Goal: Task Accomplishment & Management: Use online tool/utility

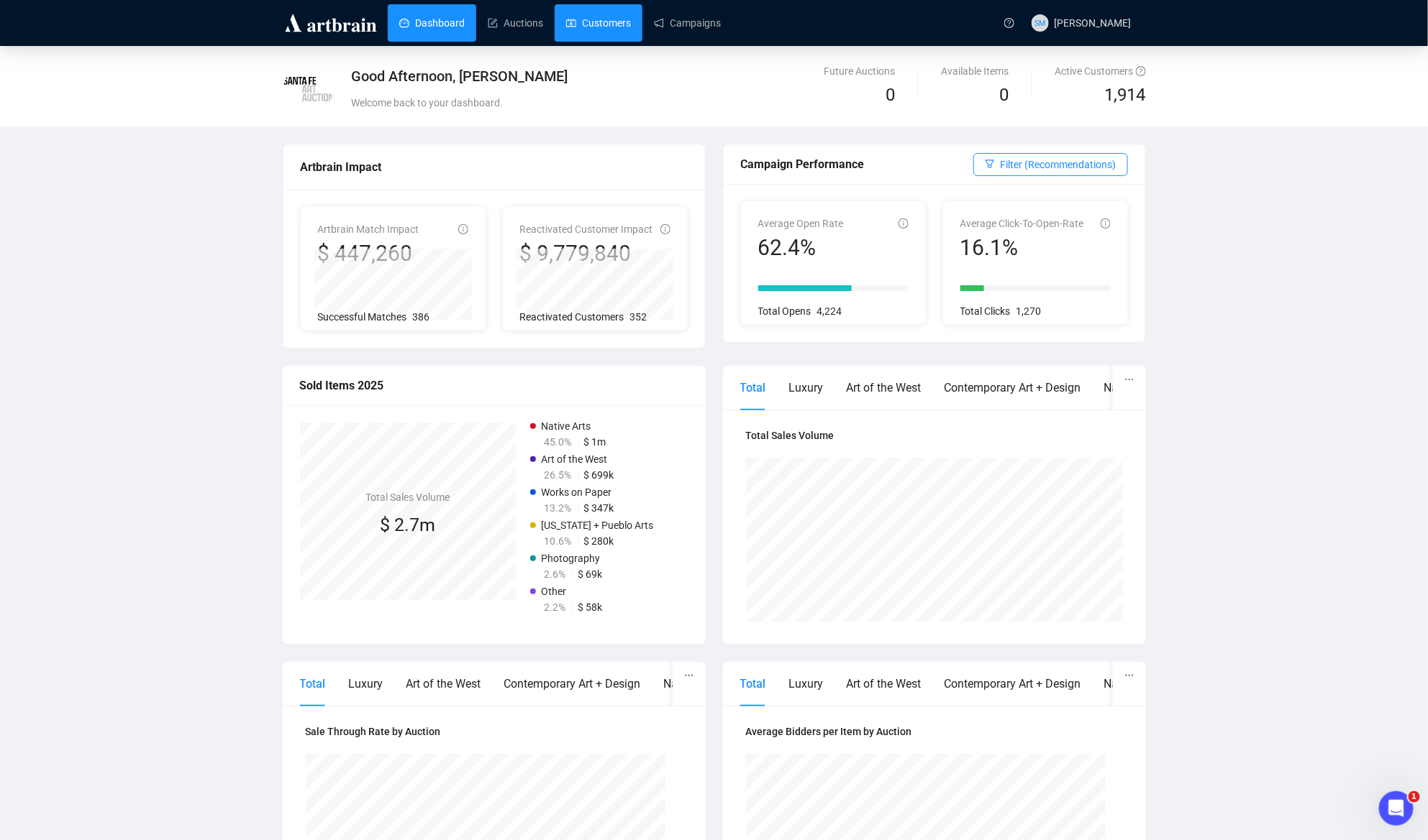
click at [594, 24] on link "Customers" at bounding box center [598, 23] width 65 height 38
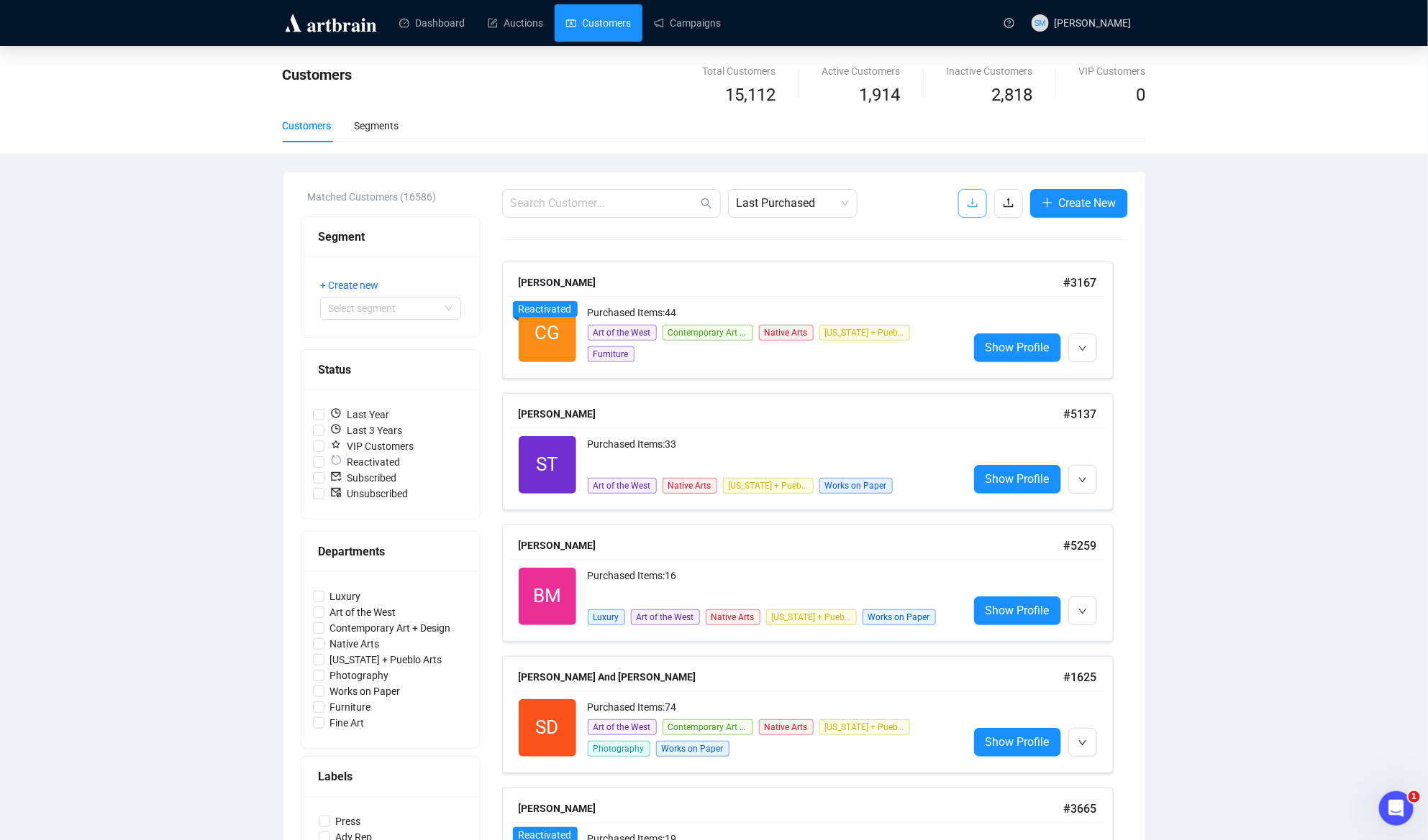
click at [976, 202] on button "button" at bounding box center [972, 203] width 29 height 29
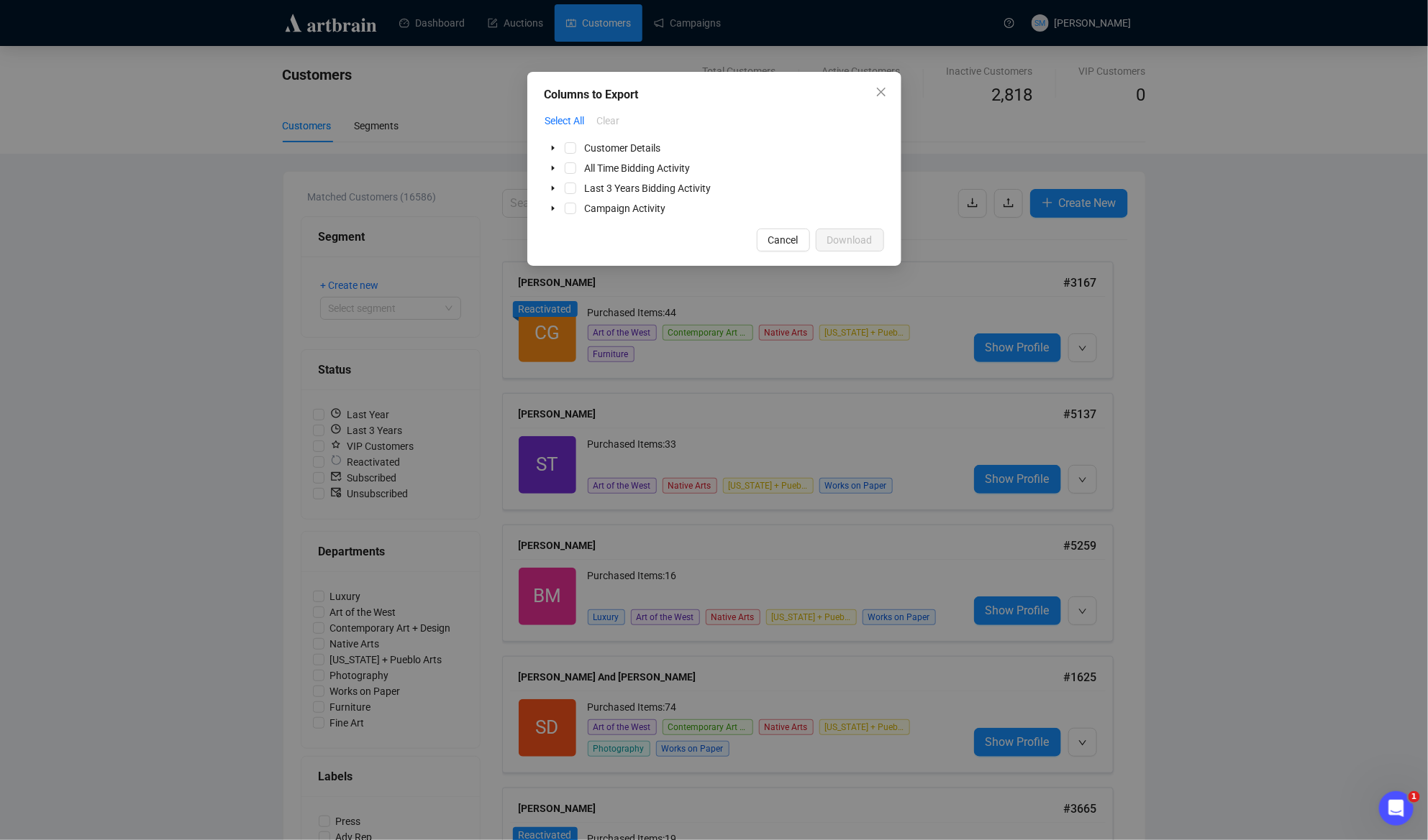
drag, startPoint x: 878, startPoint y: 87, endPoint x: 886, endPoint y: 97, distance: 12.8
click at [878, 87] on icon "close" at bounding box center [882, 92] width 12 height 12
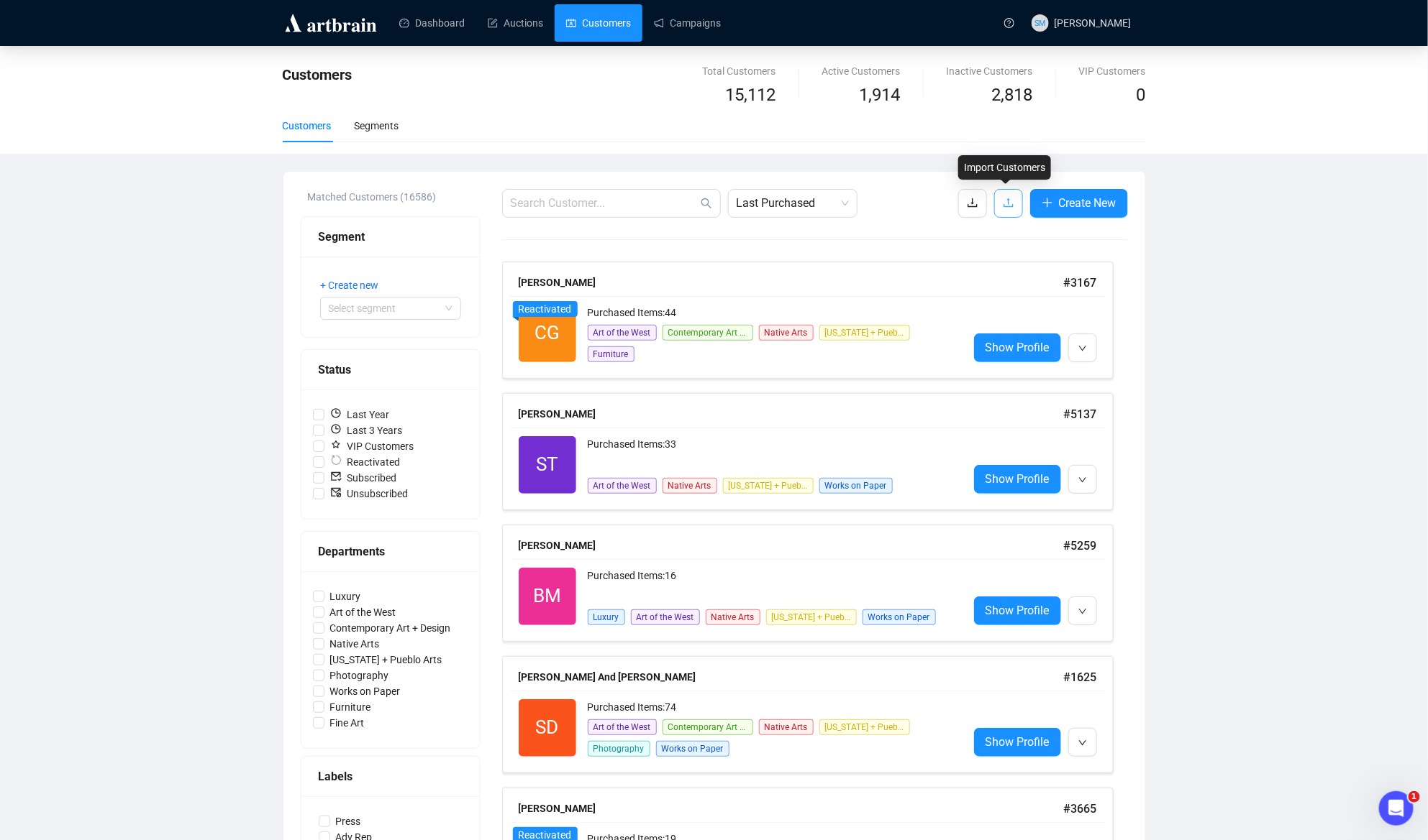
click at [1003, 202] on icon "upload" at bounding box center [1009, 202] width 12 height 12
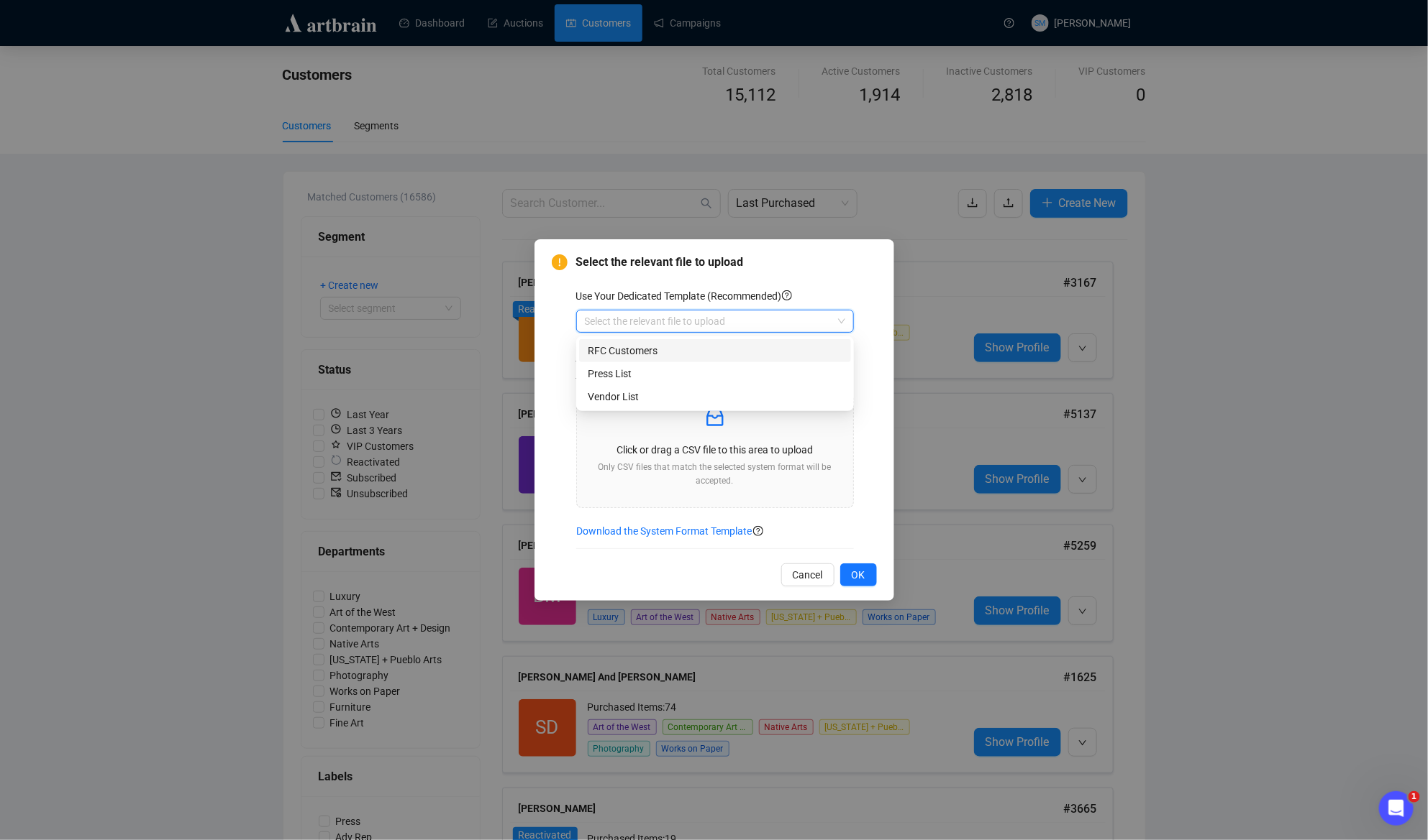
click at [781, 317] on input "search" at bounding box center [709, 322] width 247 height 22
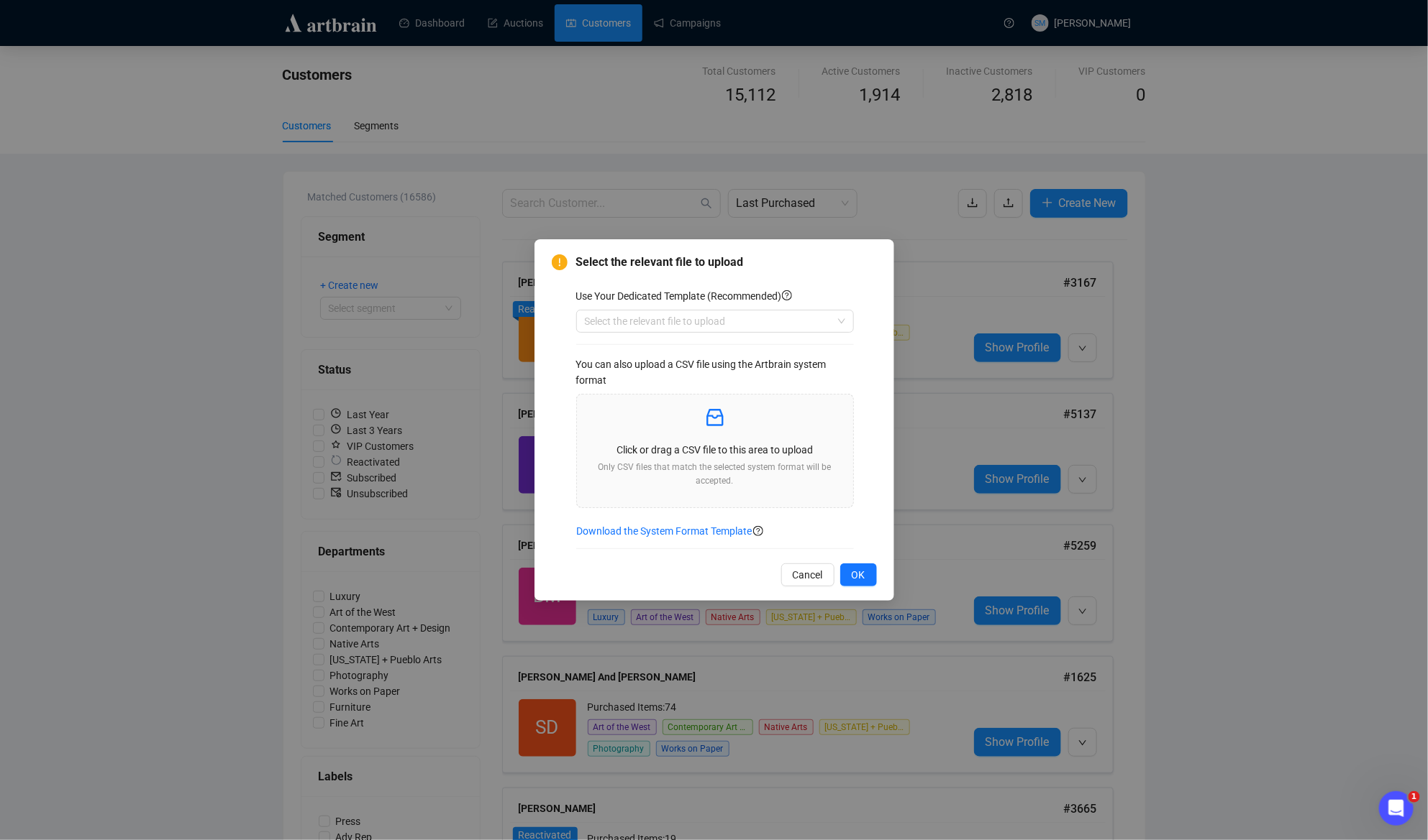
click at [861, 283] on div "Use Your Dedicated Template (Recommended) Select the relevant file to upload Yo…" at bounding box center [727, 416] width 301 height 279
click at [721, 414] on icon "inbox" at bounding box center [714, 417] width 17 height 18
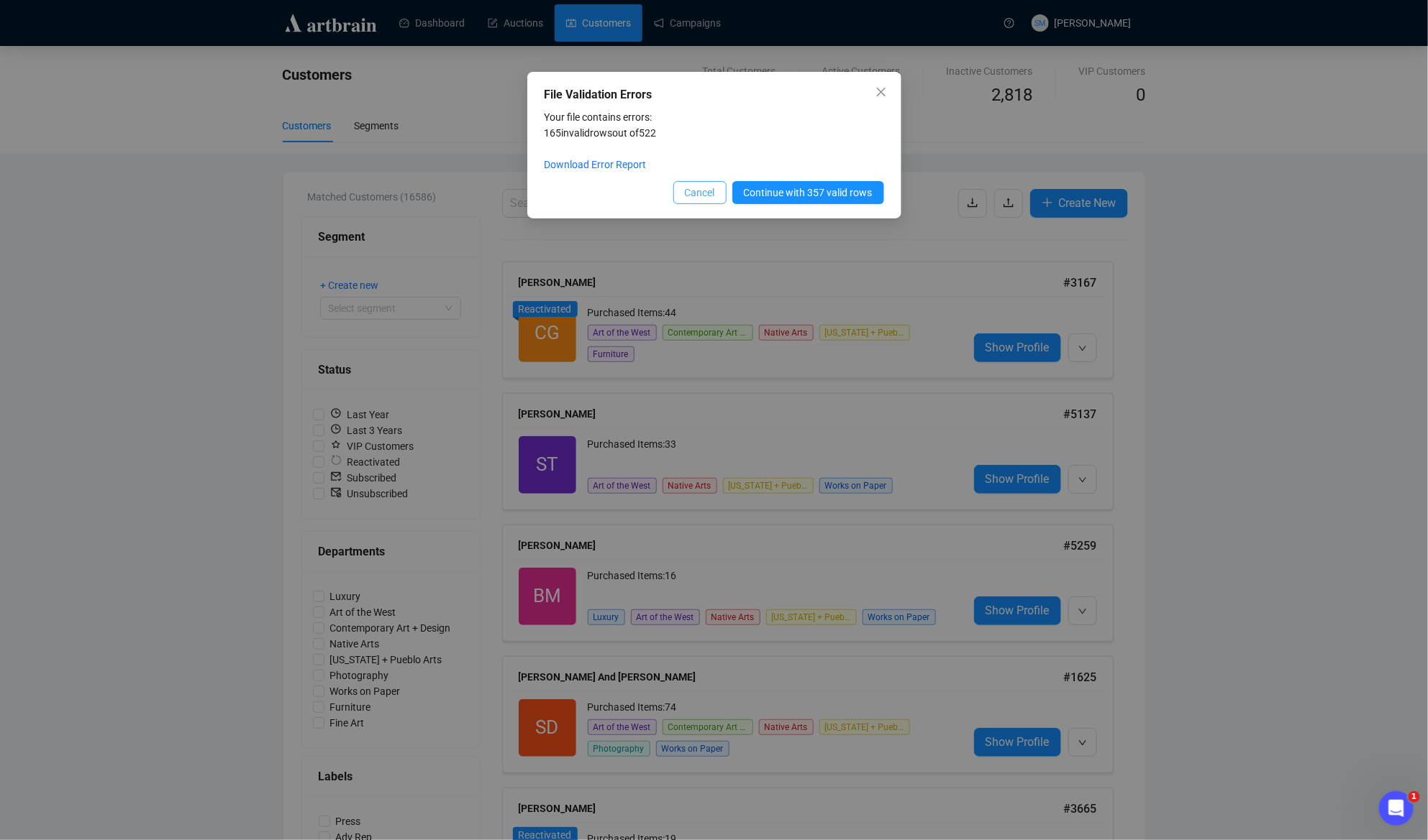
click at [691, 197] on span "Cancel" at bounding box center [700, 192] width 30 height 16
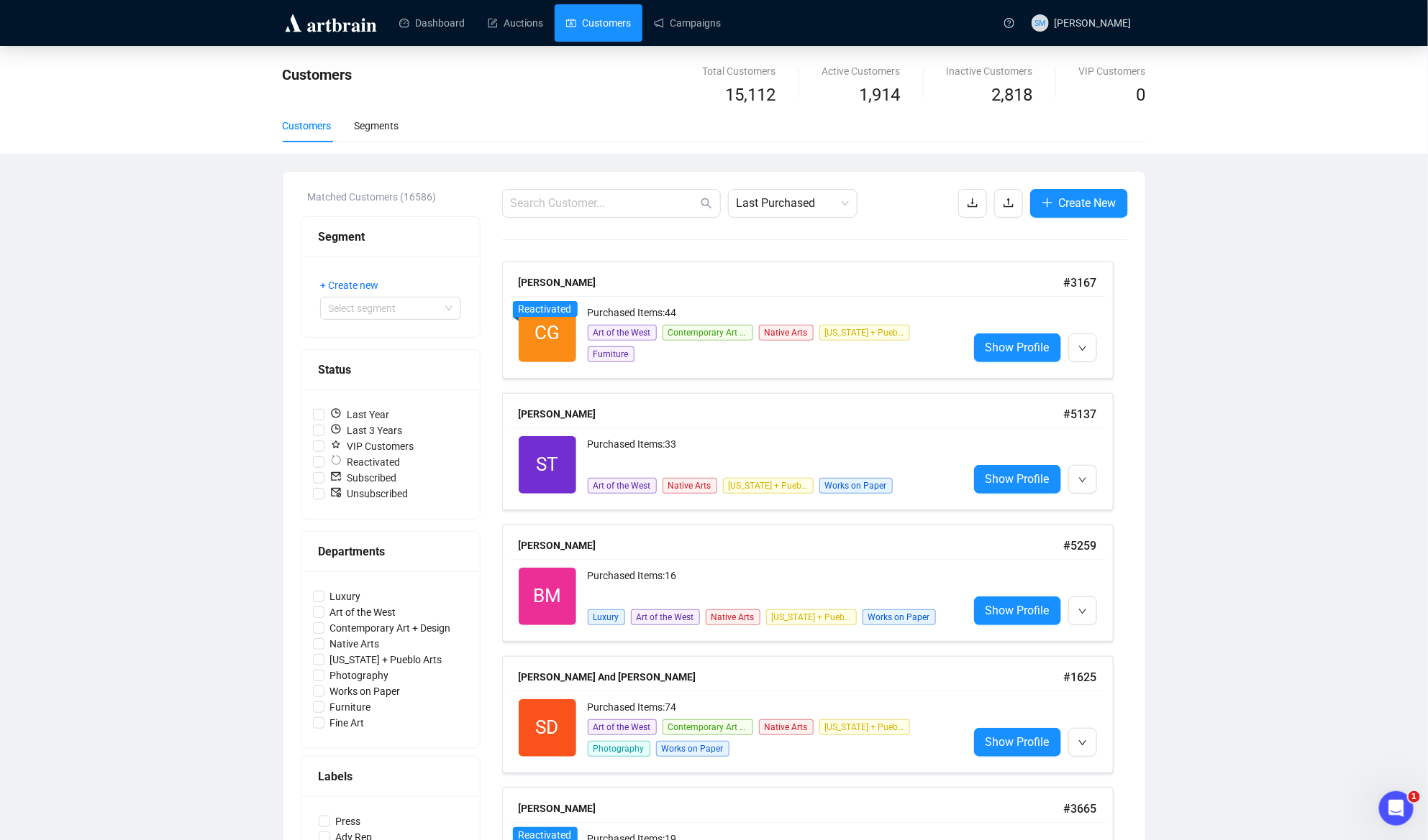
click at [1011, 199] on button "button" at bounding box center [1009, 203] width 29 height 29
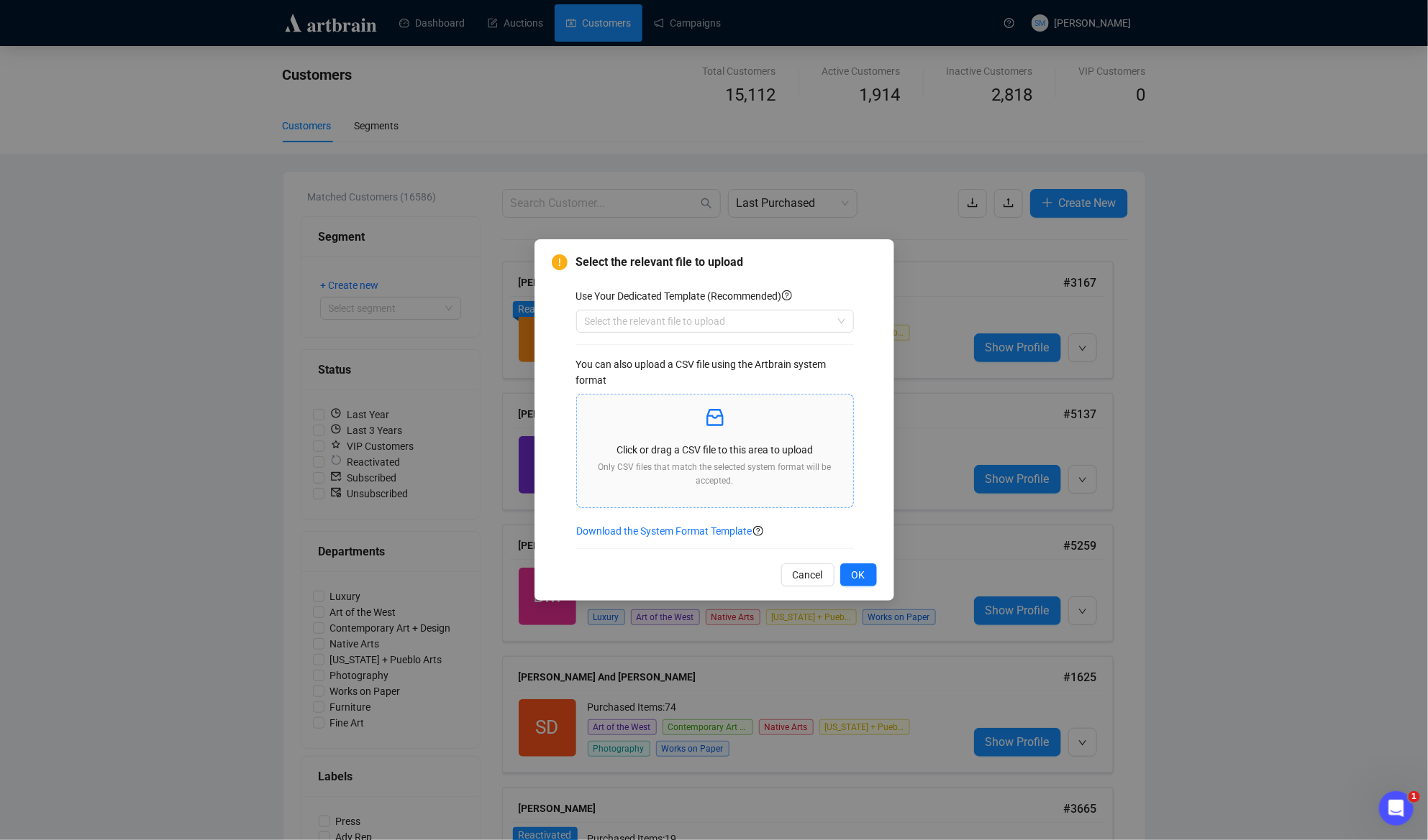
click at [711, 407] on icon "inbox" at bounding box center [714, 417] width 23 height 23
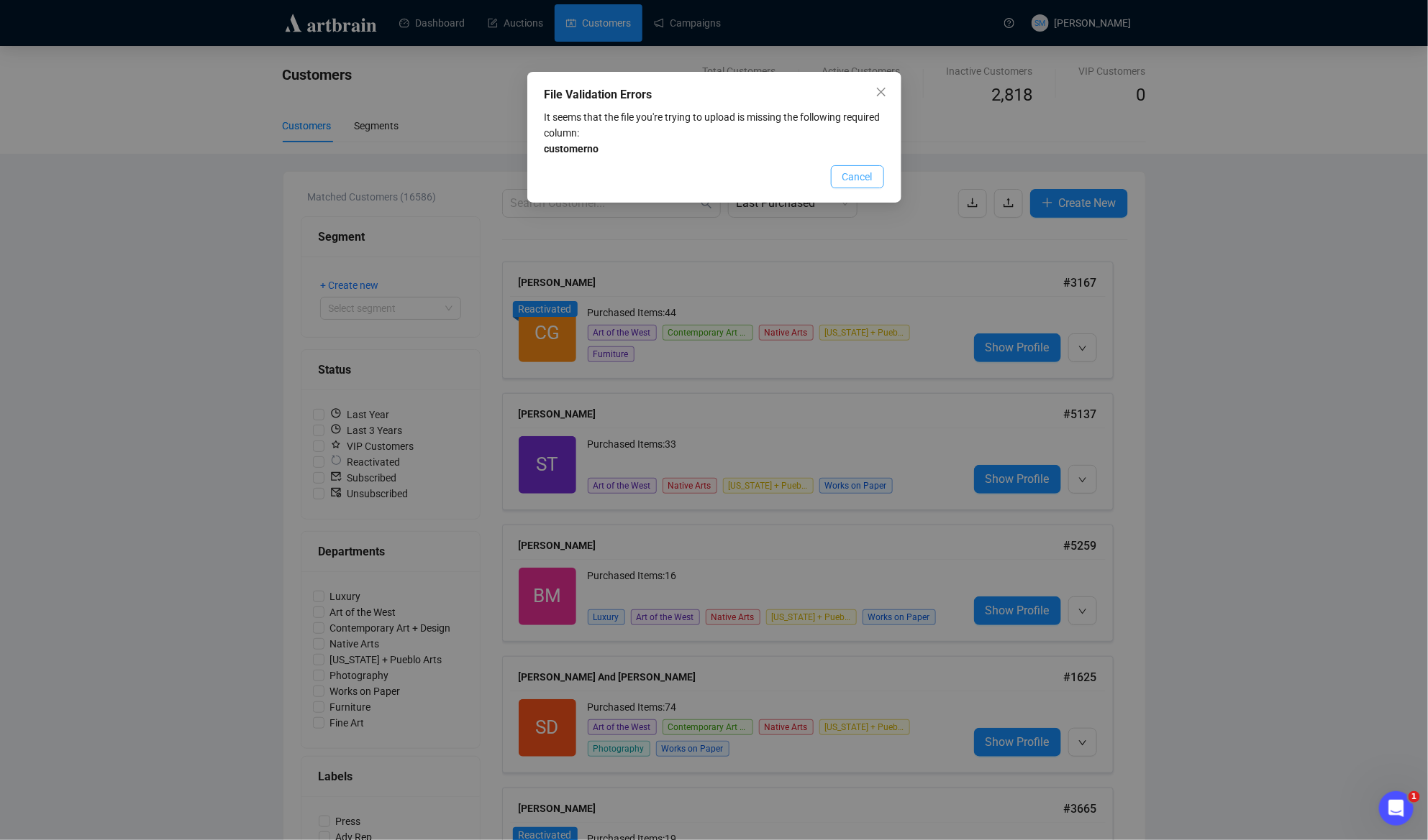
click at [854, 177] on span "Cancel" at bounding box center [857, 176] width 30 height 16
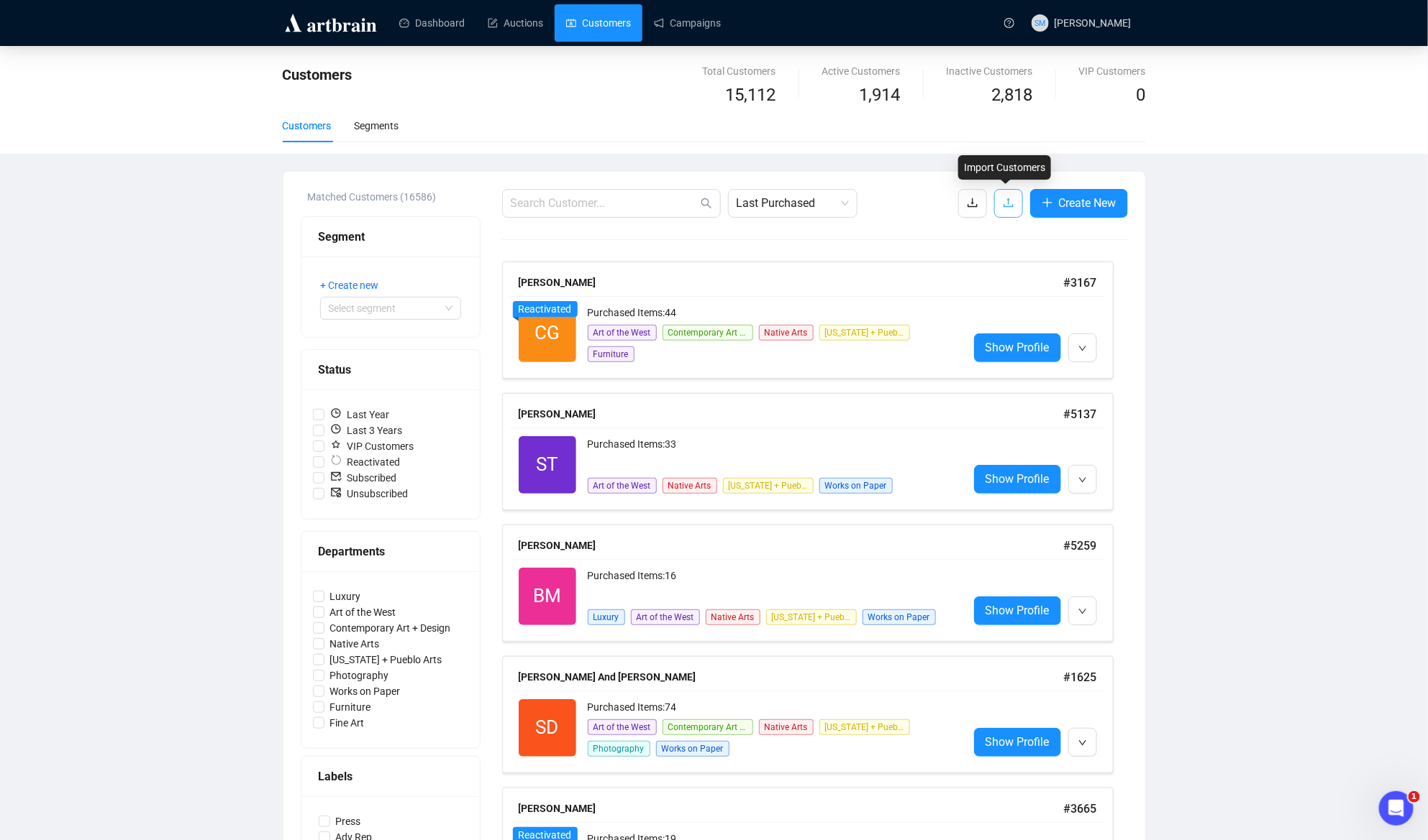
click at [1007, 202] on icon "upload" at bounding box center [1009, 202] width 12 height 12
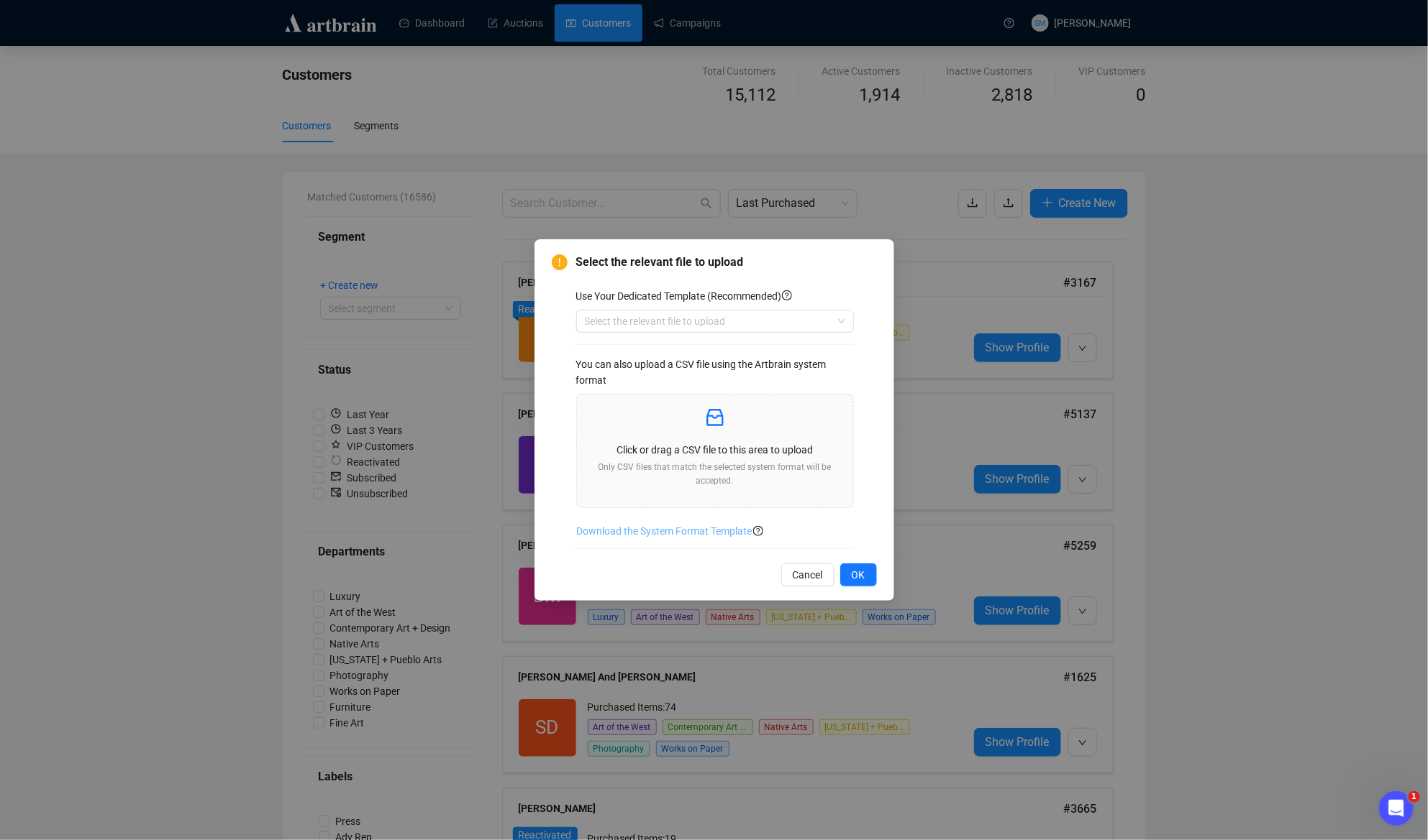
click at [688, 534] on span "Download the System Format Template" at bounding box center [664, 531] width 176 height 16
click at [786, 459] on div "Click or drag a CSV file to this area to upload Only CSV files that match the s…" at bounding box center [714, 452] width 253 height 91
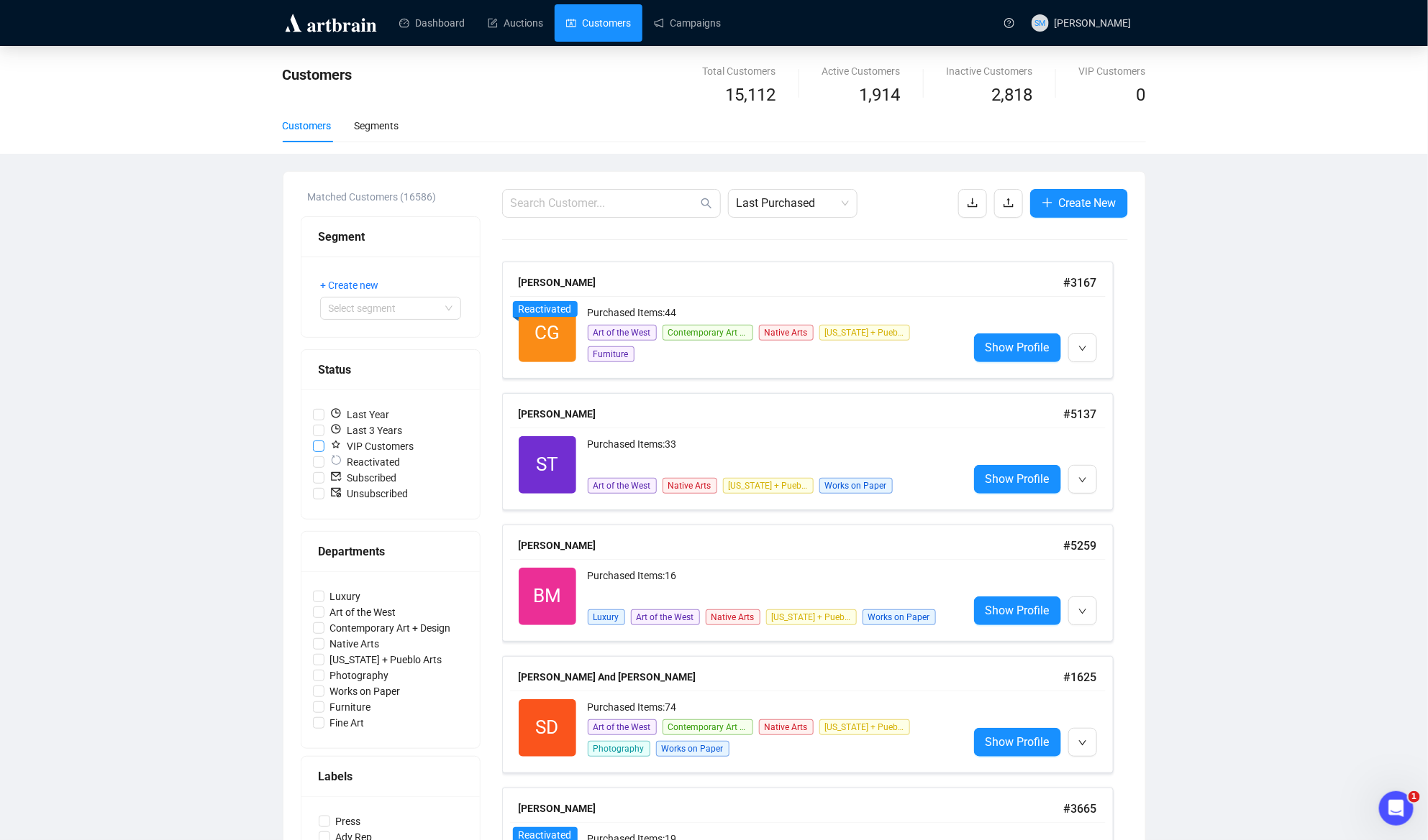
scroll to position [1, 0]
click at [456, 349] on div "Status" at bounding box center [391, 370] width 178 height 40
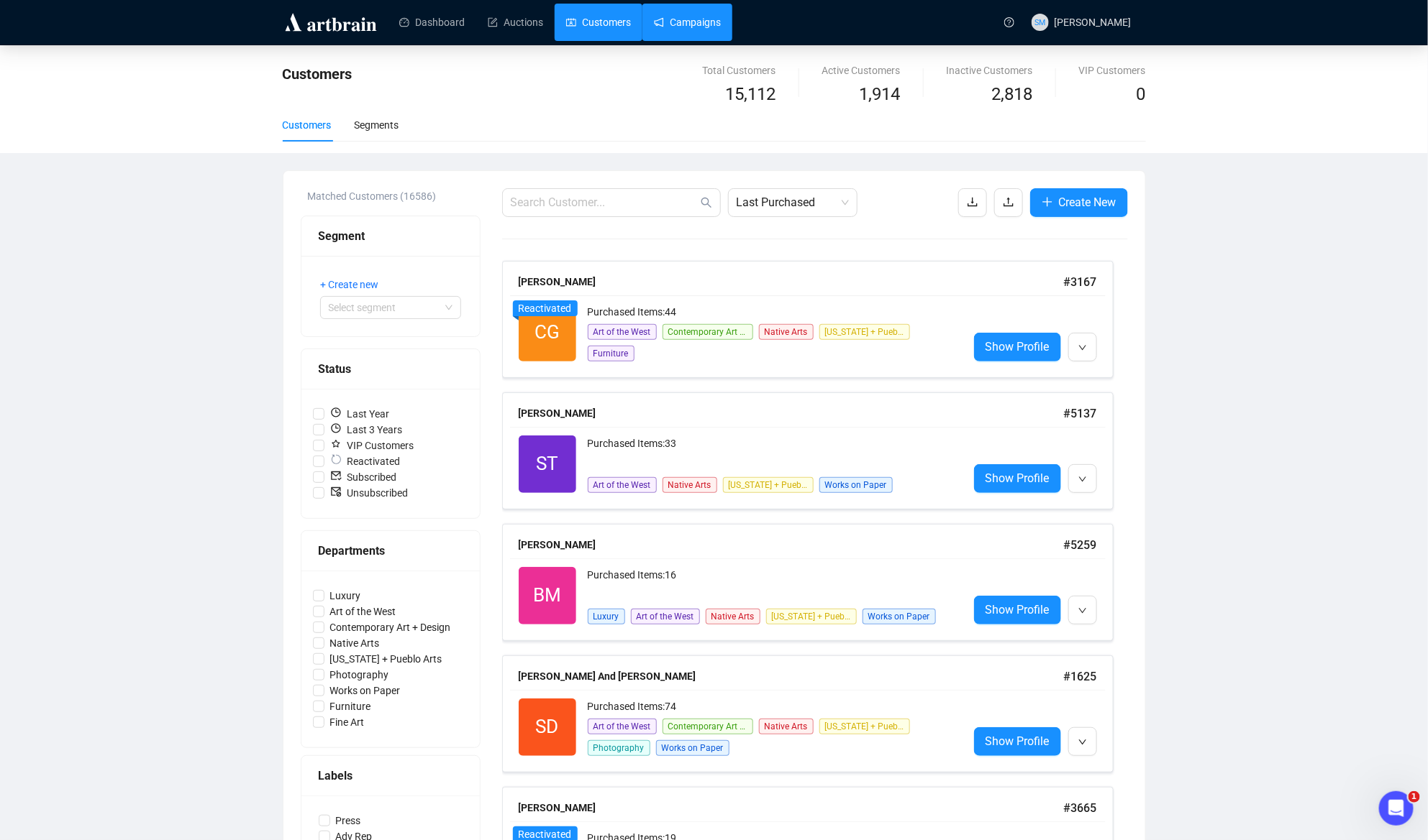
click at [701, 18] on link "Campaigns" at bounding box center [688, 22] width 67 height 38
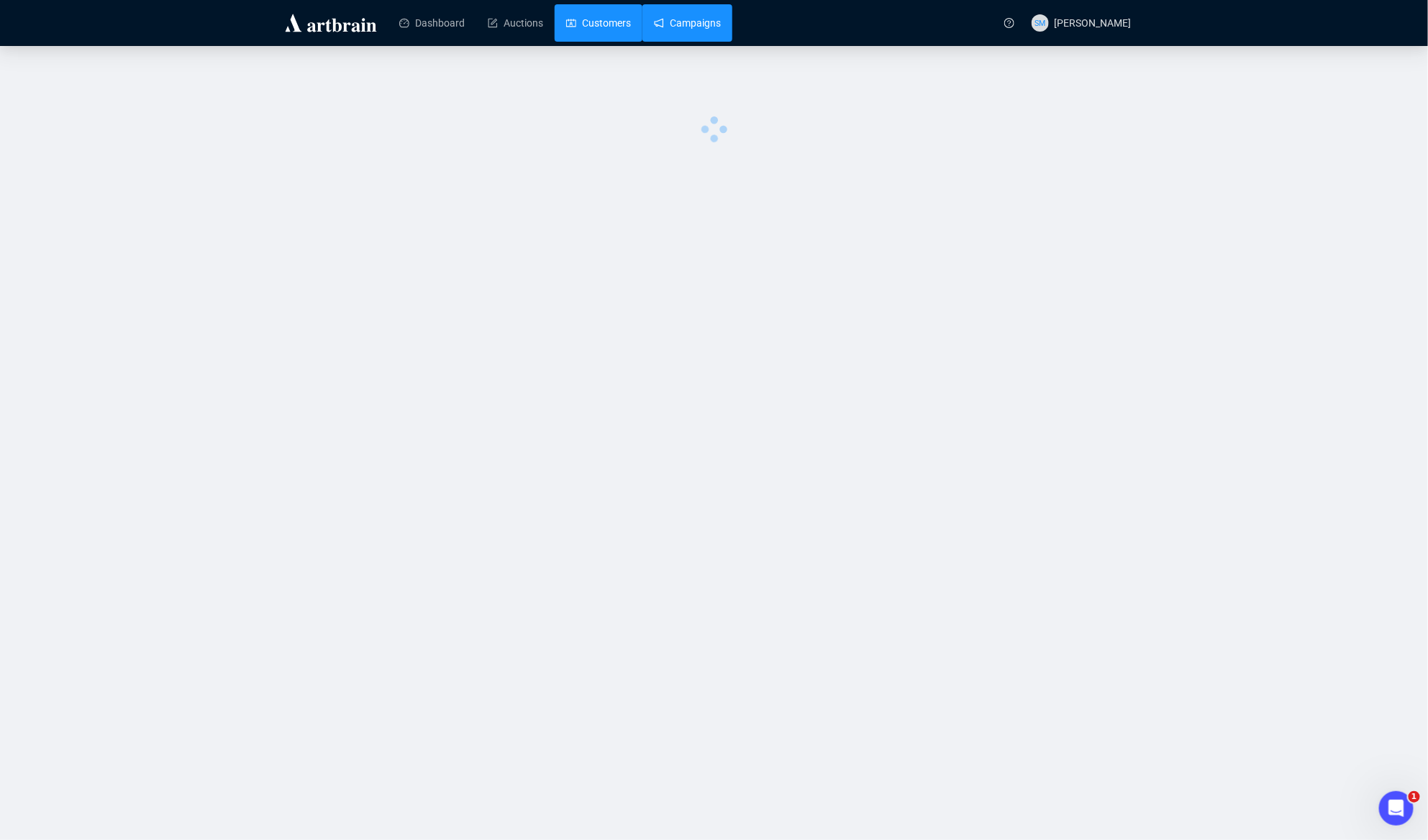
click at [590, 24] on link "Customers" at bounding box center [598, 23] width 65 height 38
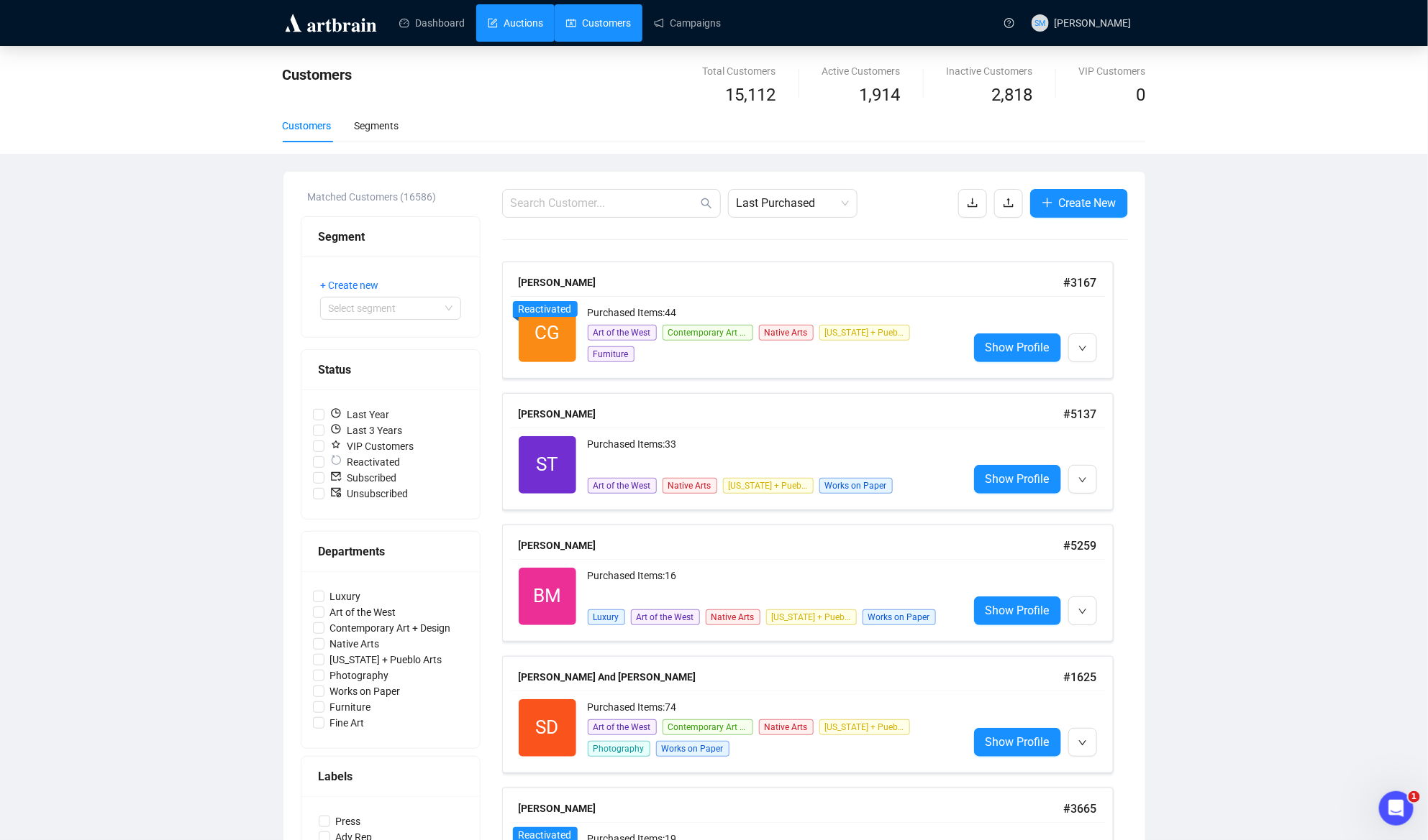
click at [535, 28] on link "Auctions" at bounding box center [515, 23] width 55 height 38
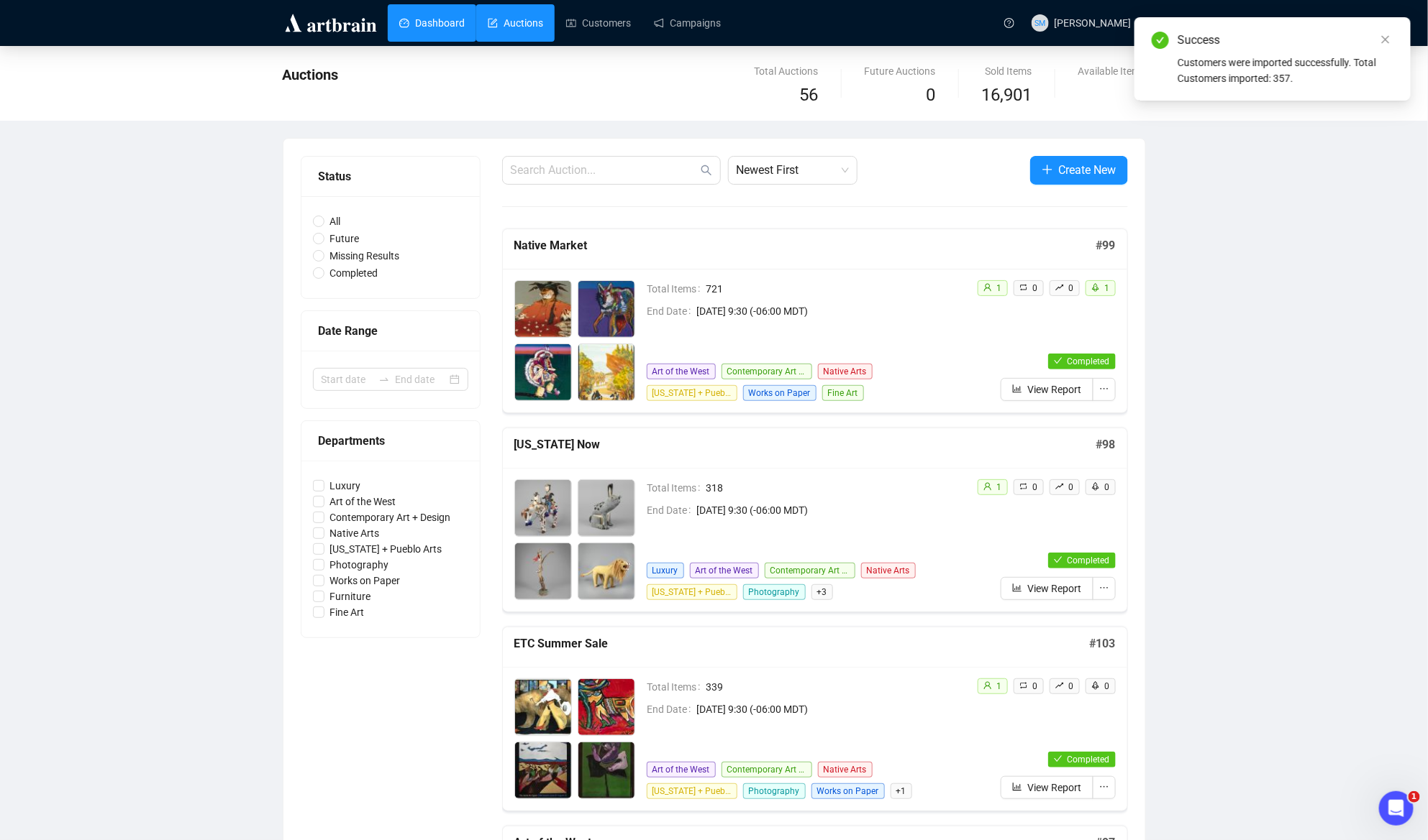
click at [445, 25] on link "Dashboard" at bounding box center [432, 23] width 66 height 38
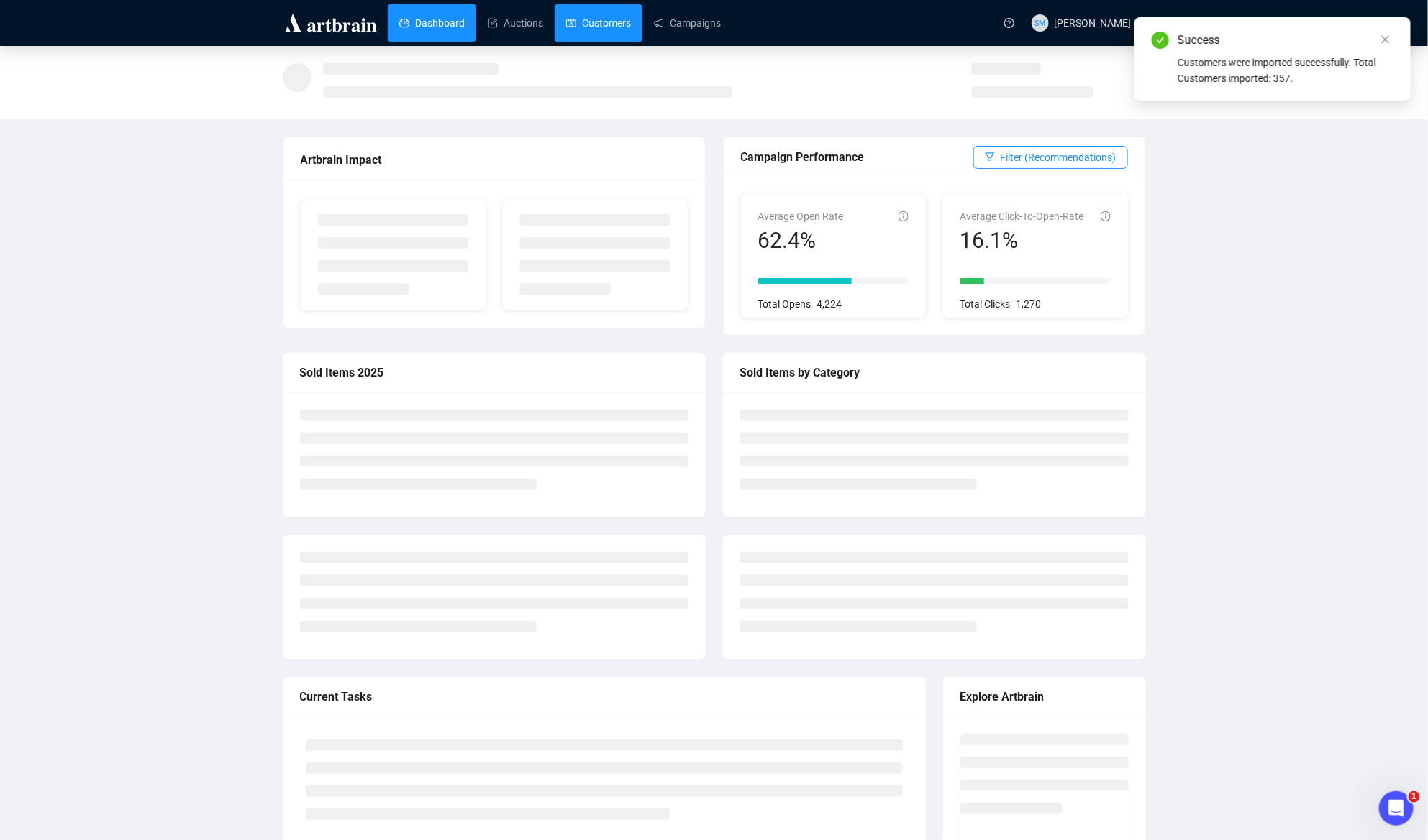
click at [586, 25] on link "Customers" at bounding box center [598, 23] width 65 height 38
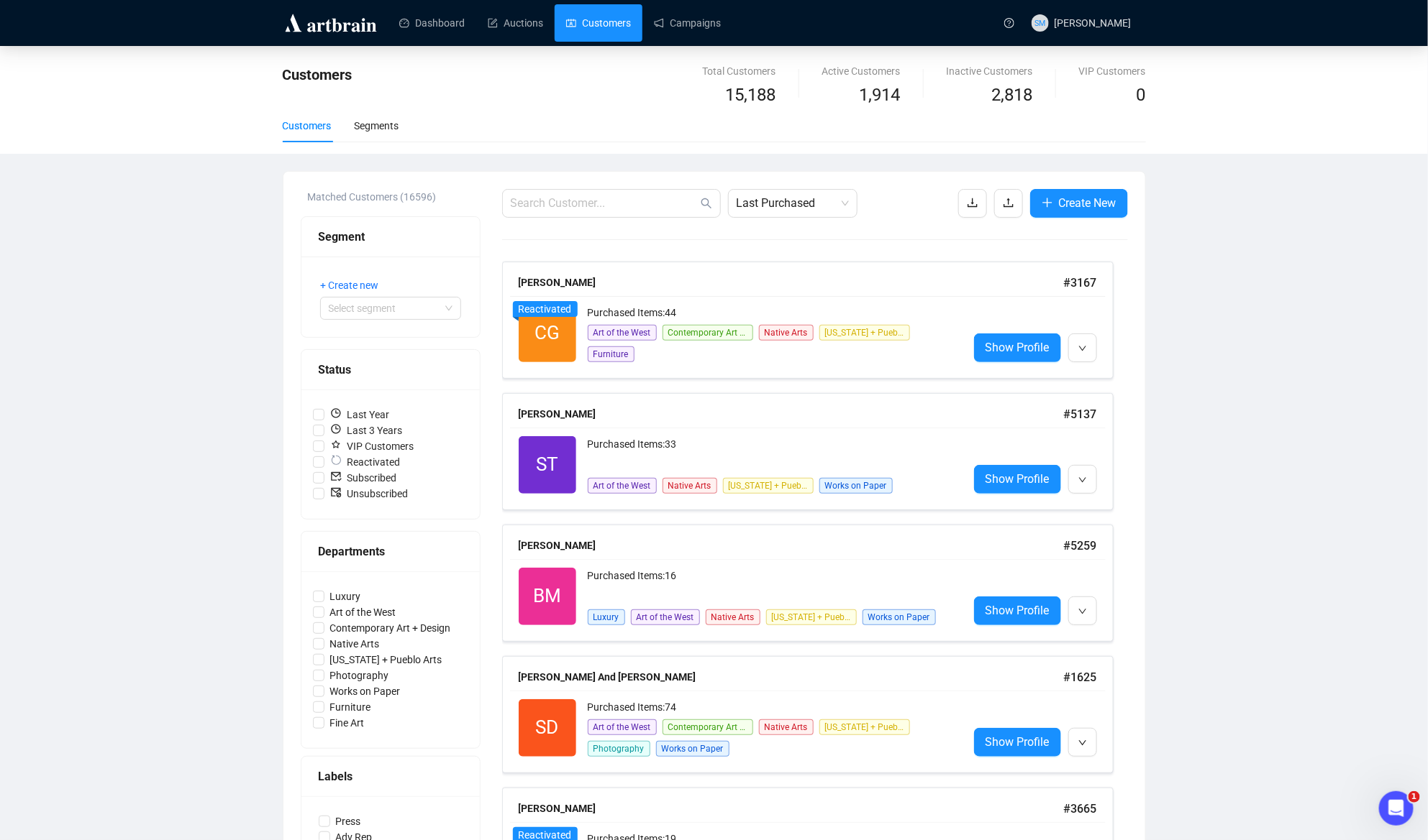
scroll to position [3, 0]
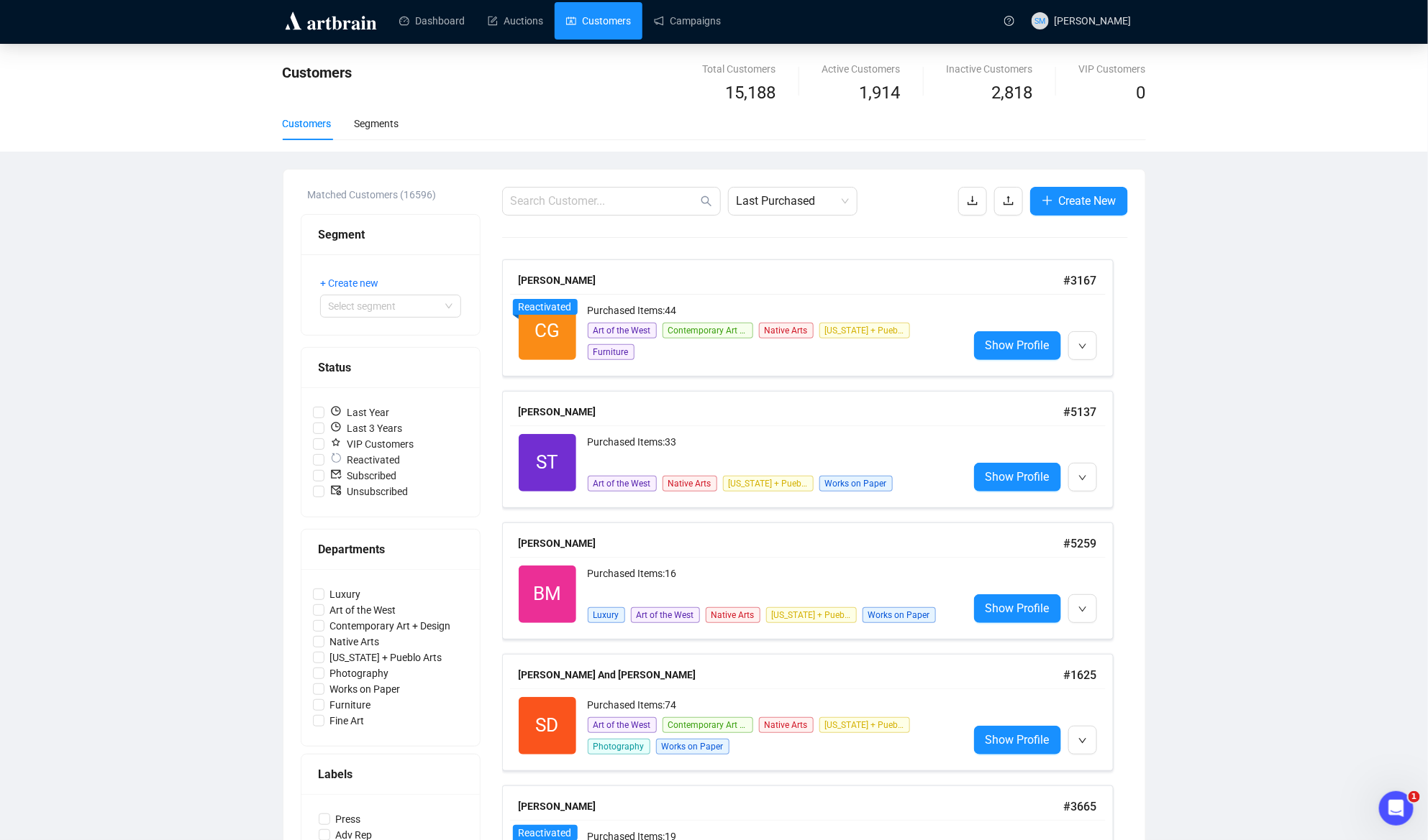
click at [1300, 234] on div "Customers Total Customers 15,188 Active Customers 1,914 Inactive Customers 2,81…" at bounding box center [714, 837] width 1428 height 1587
click at [691, 15] on link "Campaigns" at bounding box center [688, 21] width 67 height 38
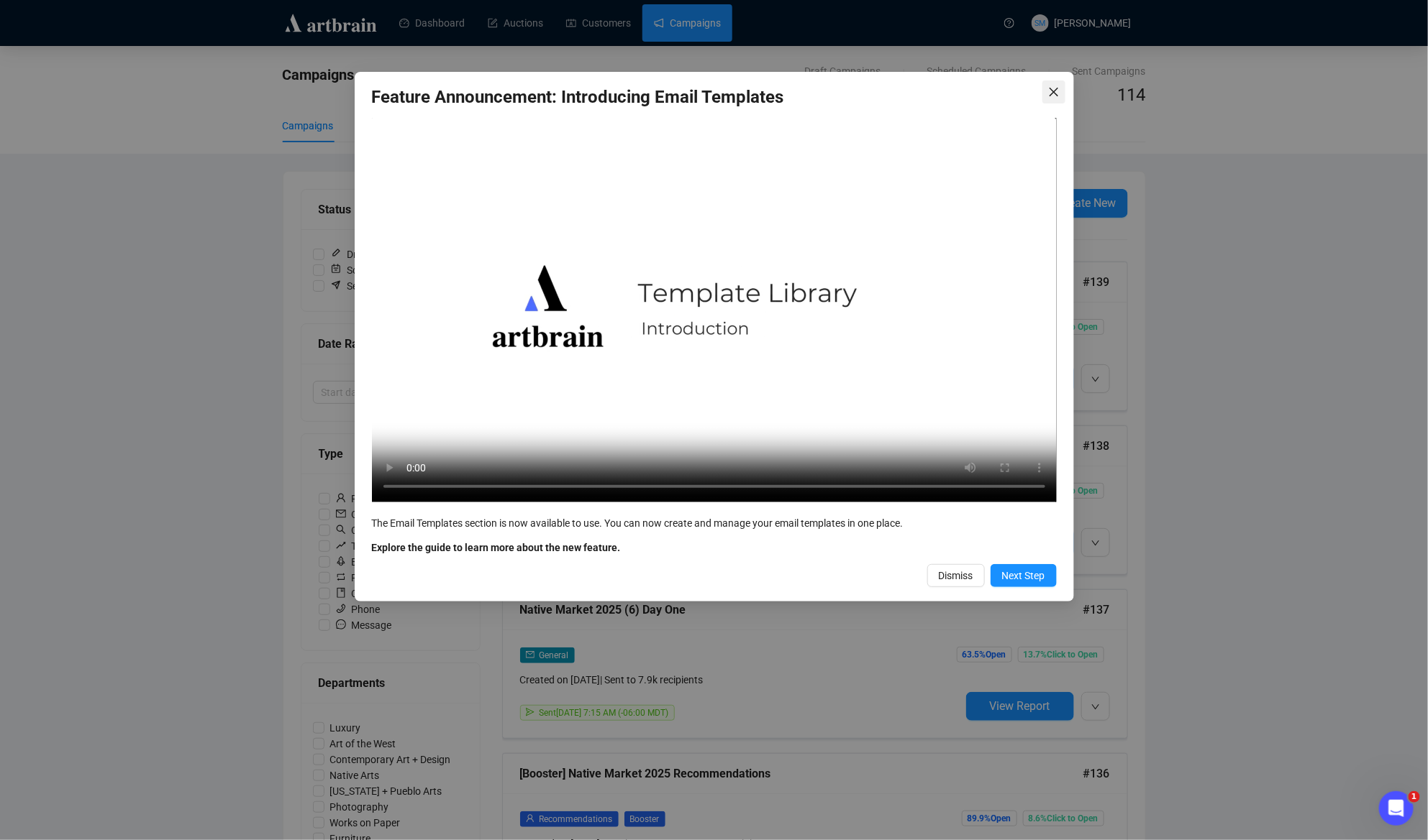
click at [1054, 87] on icon "close" at bounding box center [1054, 92] width 12 height 12
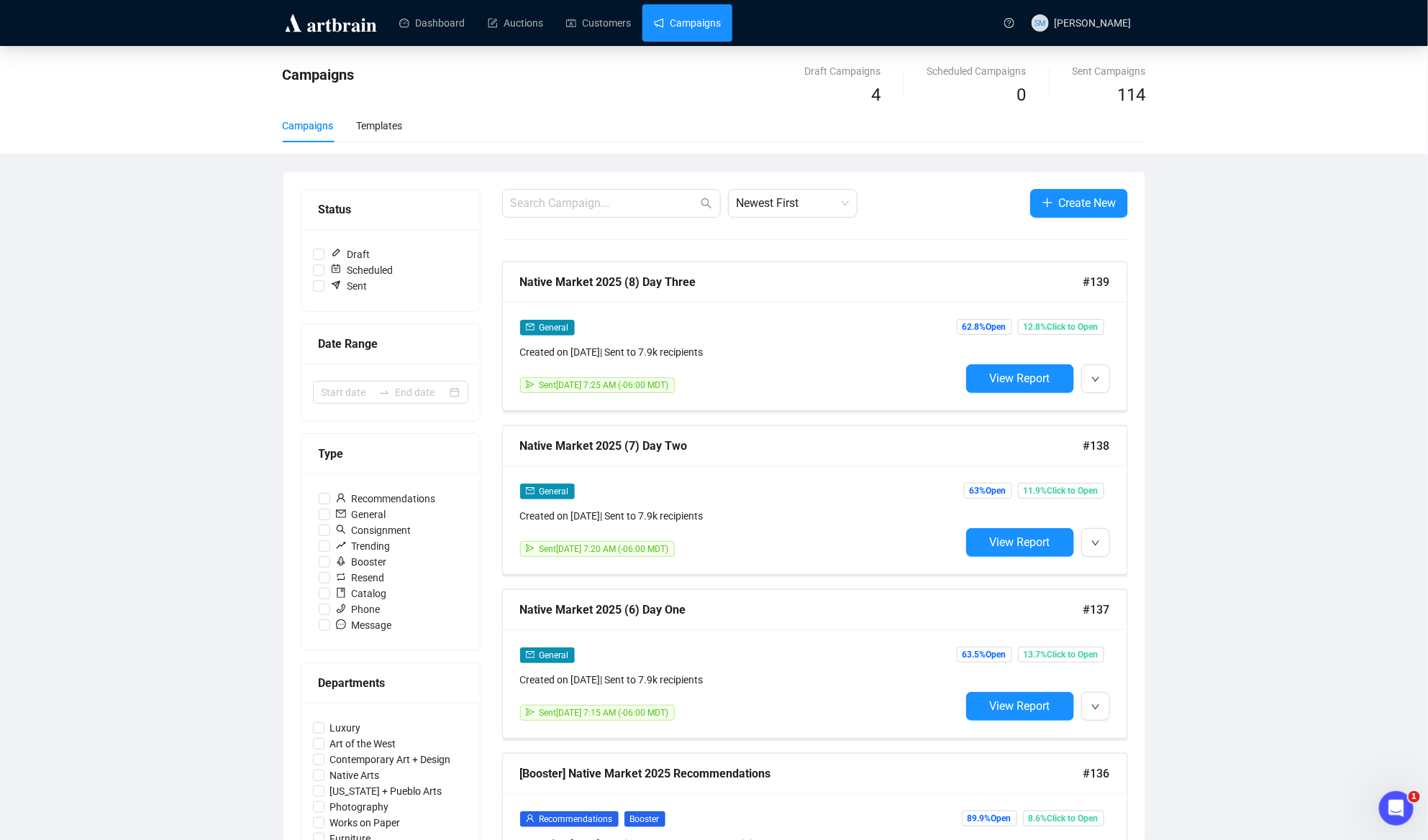
click at [1311, 324] on div "Campaigns Draft Campaigns 4 Scheduled Campaigns 0 Sent Campaigns 114 Campaigns …" at bounding box center [714, 837] width 1428 height 1583
click at [342, 24] on img at bounding box center [330, 23] width 97 height 23
click at [446, 22] on link "Dashboard" at bounding box center [432, 23] width 66 height 38
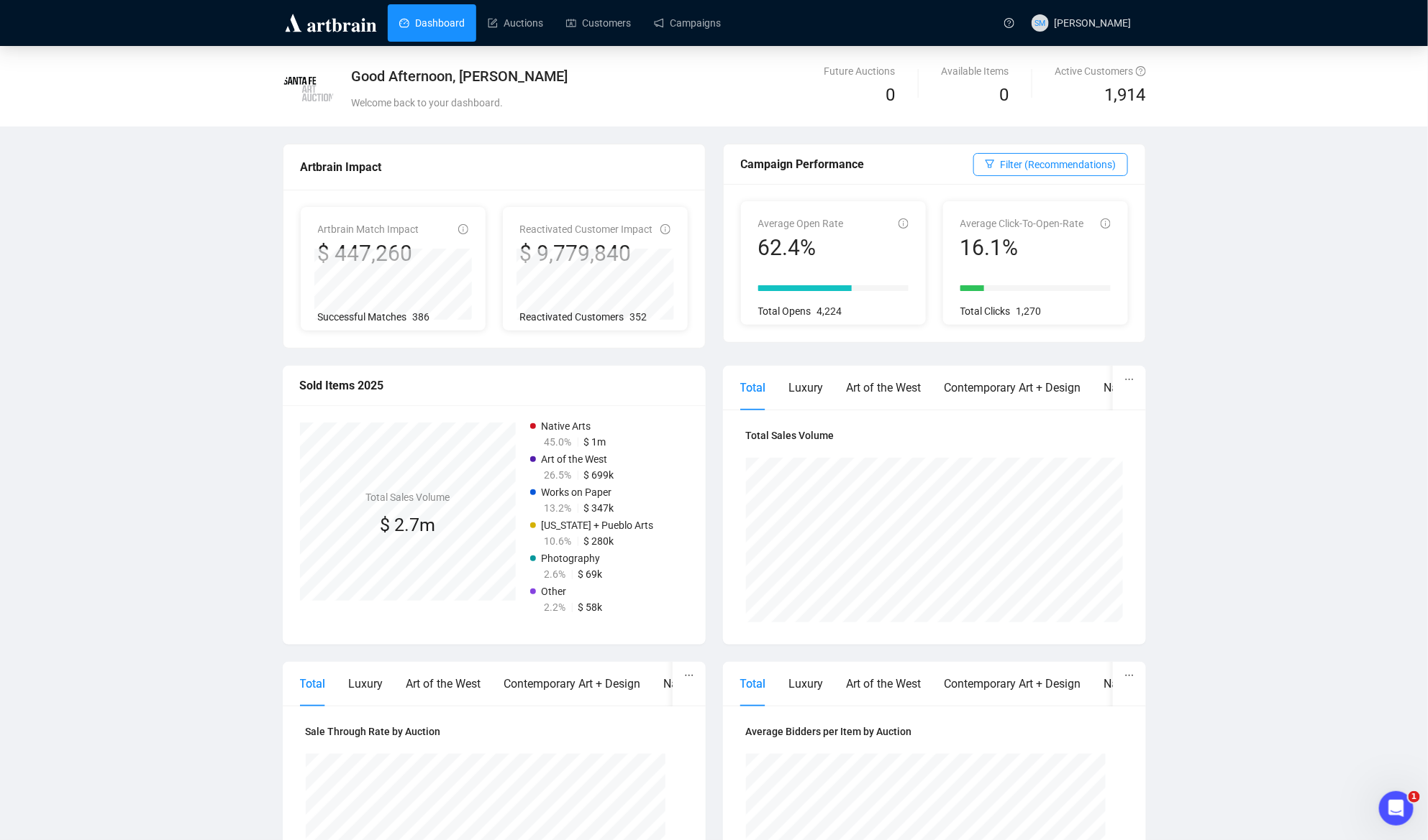
click at [1288, 447] on div "Good Afternoon, [PERSON_NAME] Welcome back to your dashboard. Future Auctions 0…" at bounding box center [714, 624] width 1428 height 1157
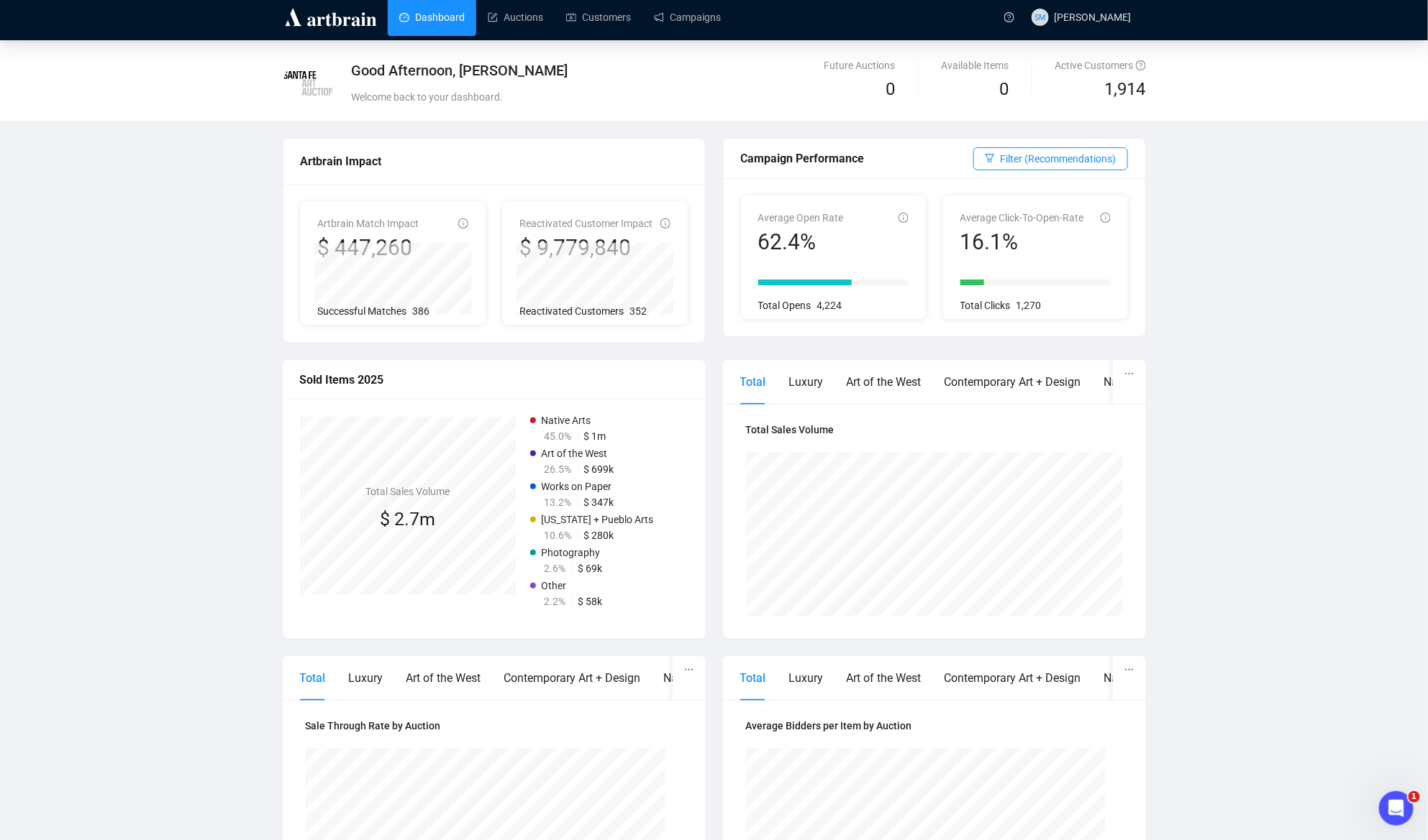
scroll to position [5, 0]
